Goal: Entertainment & Leisure: Browse casually

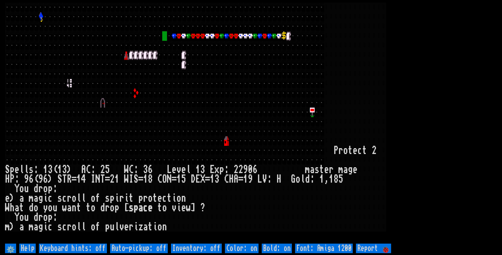
click at [162, 250] on off "Auto-pickup: off" at bounding box center [139, 248] width 58 height 10
type off "Auto-pickup: on"
